Goal: Information Seeking & Learning: Learn about a topic

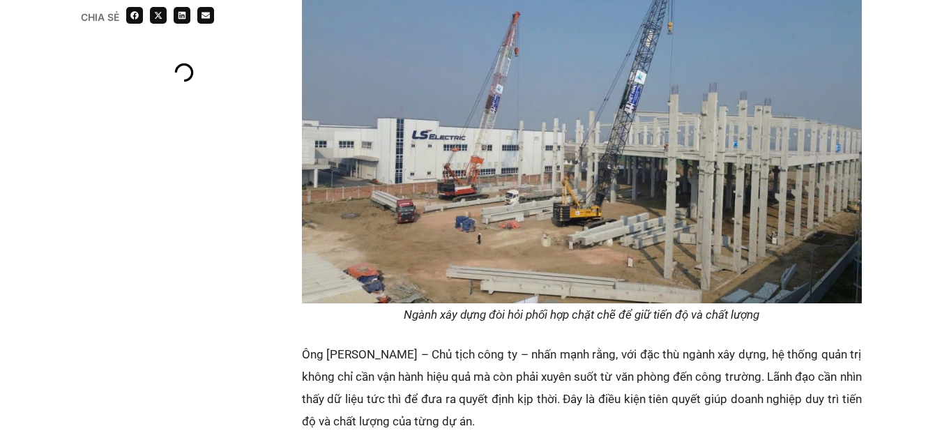
scroll to position [1394, 0]
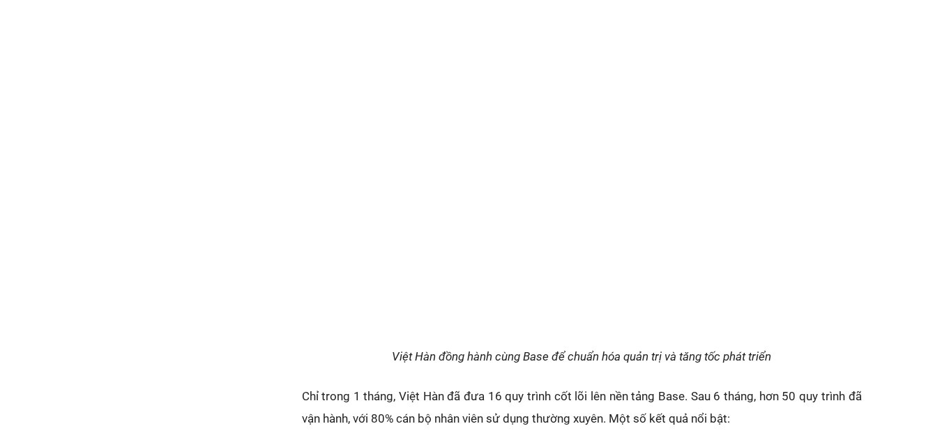
scroll to position [2858, 0]
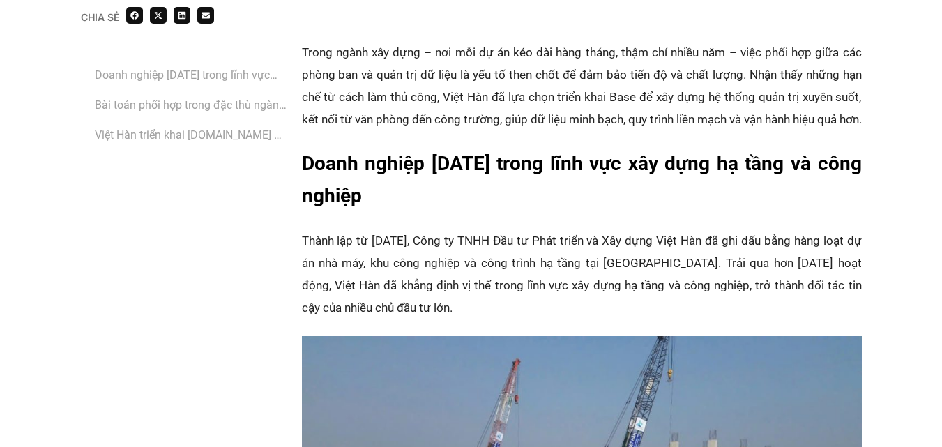
scroll to position [836, 0]
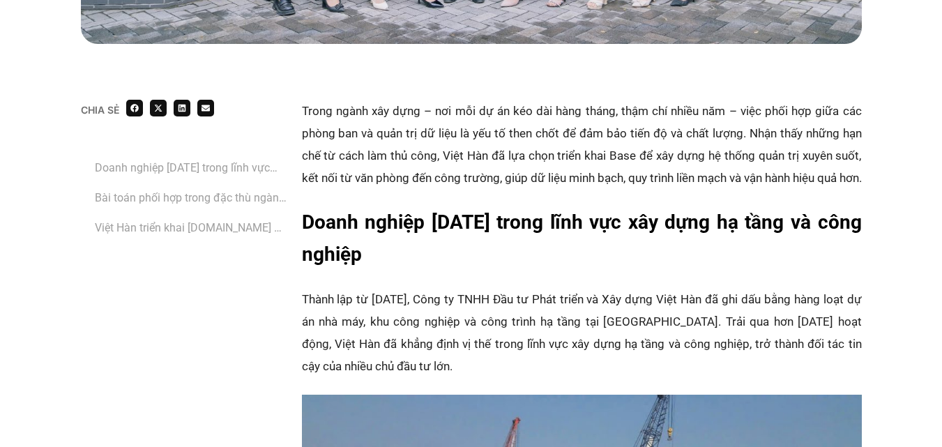
click at [213, 159] on link "Doanh nghiệp [DATE] trong lĩnh vực xây dựng hạ tầng và công nghiệp" at bounding box center [191, 167] width 193 height 17
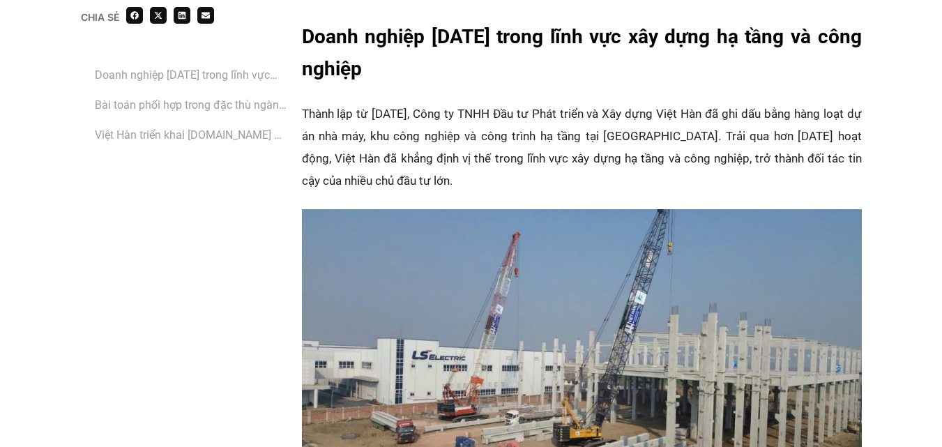
scroll to position [1023, 0]
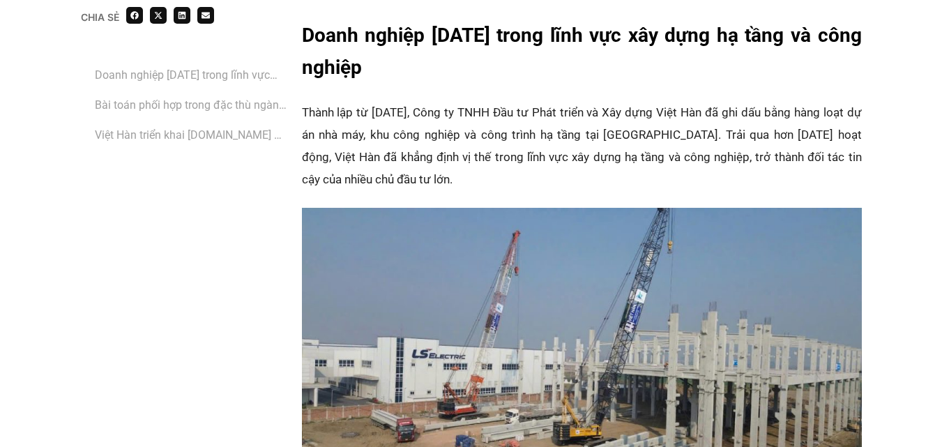
click at [234, 118] on ol "Doanh nghiệp 15 năm trong lĩnh vực xây dựng hạ tầng và công nghiệp Bài toán phố…" at bounding box center [191, 105] width 193 height 84
click at [238, 113] on link "Bài toán phối hợp trong đặc thù ngành xây dựng" at bounding box center [191, 104] width 193 height 17
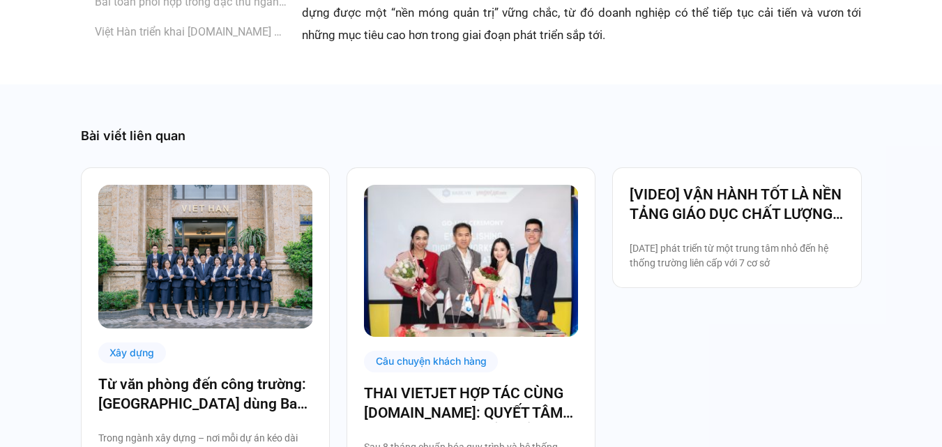
scroll to position [3833, 0]
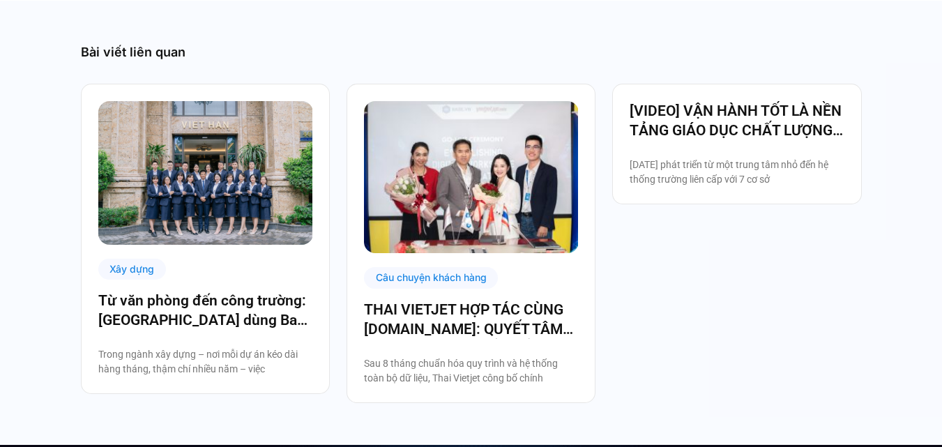
click at [163, 101] on img at bounding box center [205, 173] width 215 height 144
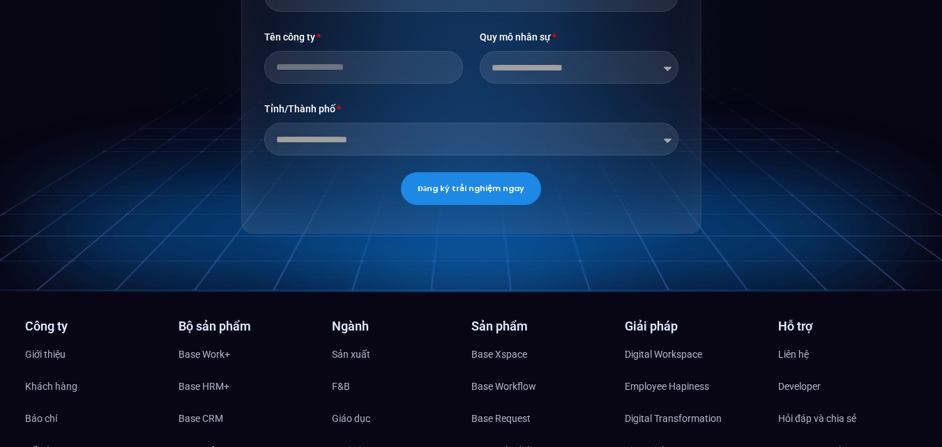
scroll to position [4531, 0]
